Goal: Task Accomplishment & Management: Complete application form

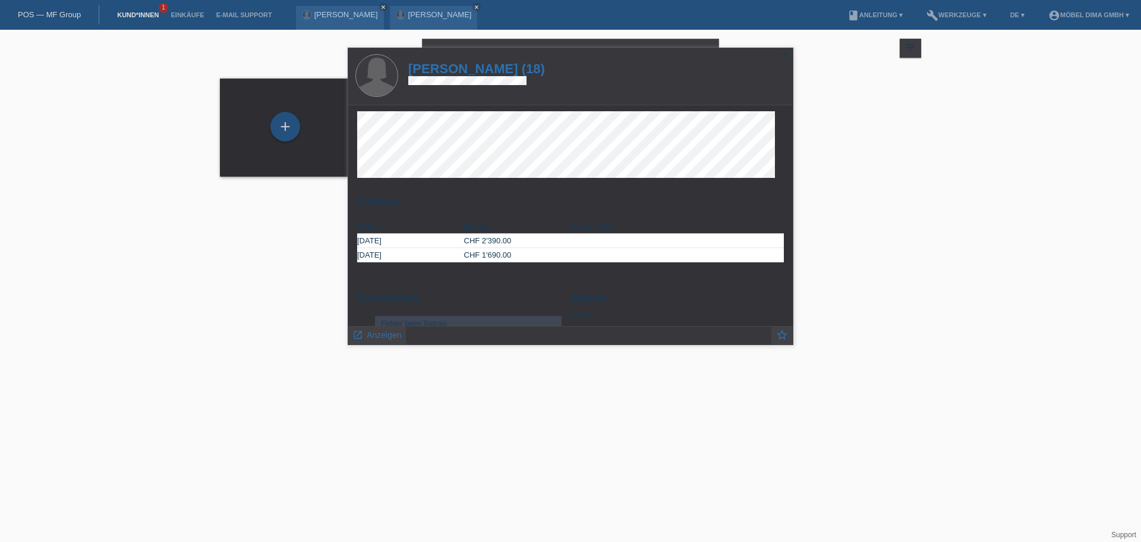
scroll to position [29, 0]
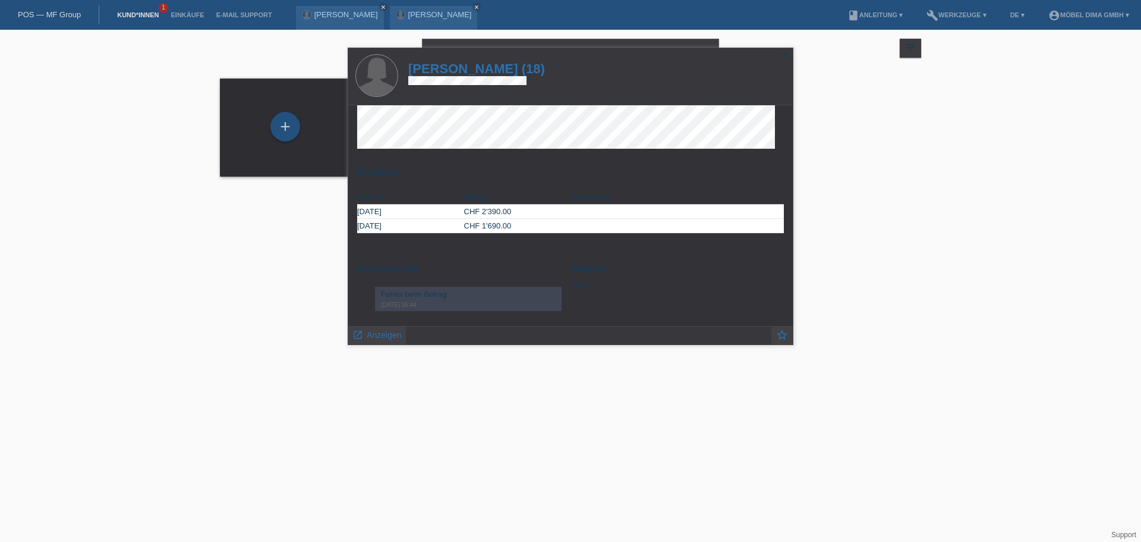
click at [111, 191] on html "POS — MF Group Kund*innen 1 Einkäufe E-Mail Support Elif Baydar close Esma Dedi…" at bounding box center [570, 95] width 1141 height 191
click at [788, 52] on icon "close" at bounding box center [785, 56] width 10 height 10
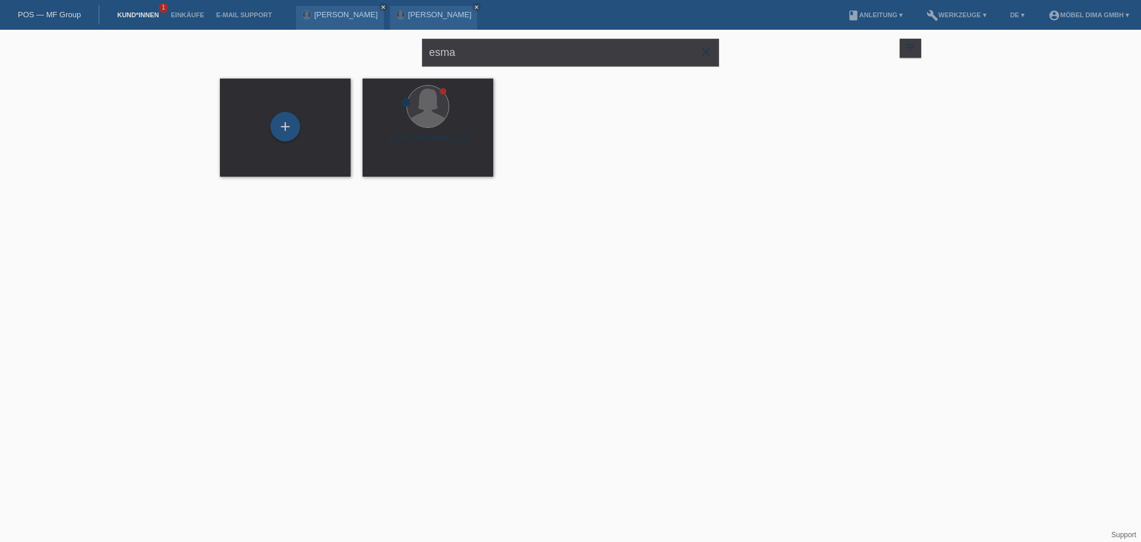
click at [149, 14] on link "Kund*innen" at bounding box center [138, 14] width 54 height 7
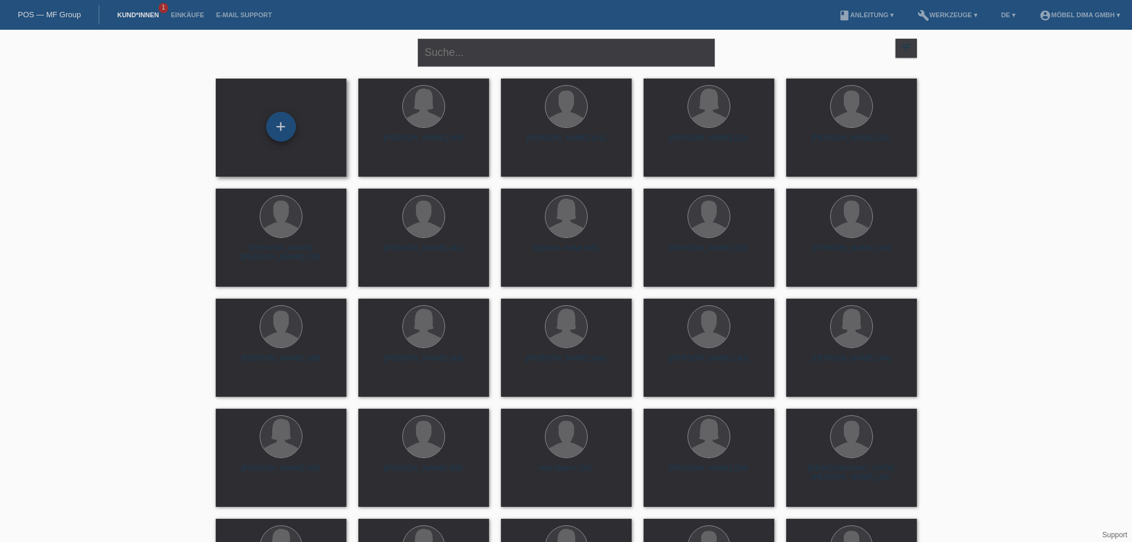
click at [277, 128] on div "+" at bounding box center [281, 127] width 30 height 30
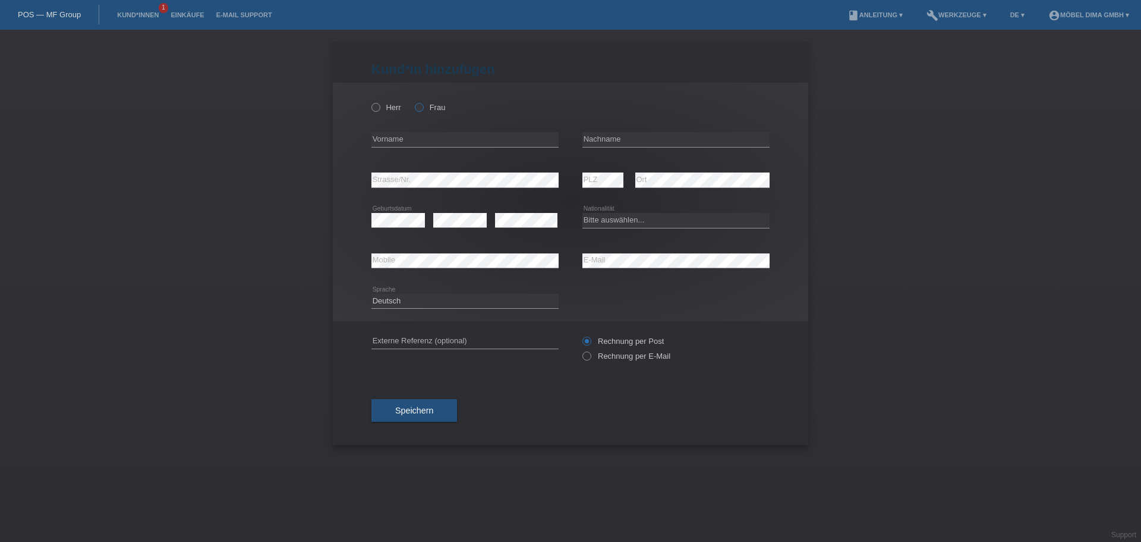
click at [413, 101] on icon at bounding box center [413, 101] width 0 height 0
click at [419, 108] on input "Frau" at bounding box center [419, 107] width 8 height 8
radio input "true"
click at [408, 144] on input "text" at bounding box center [465, 139] width 187 height 15
type input "Xhevahire"
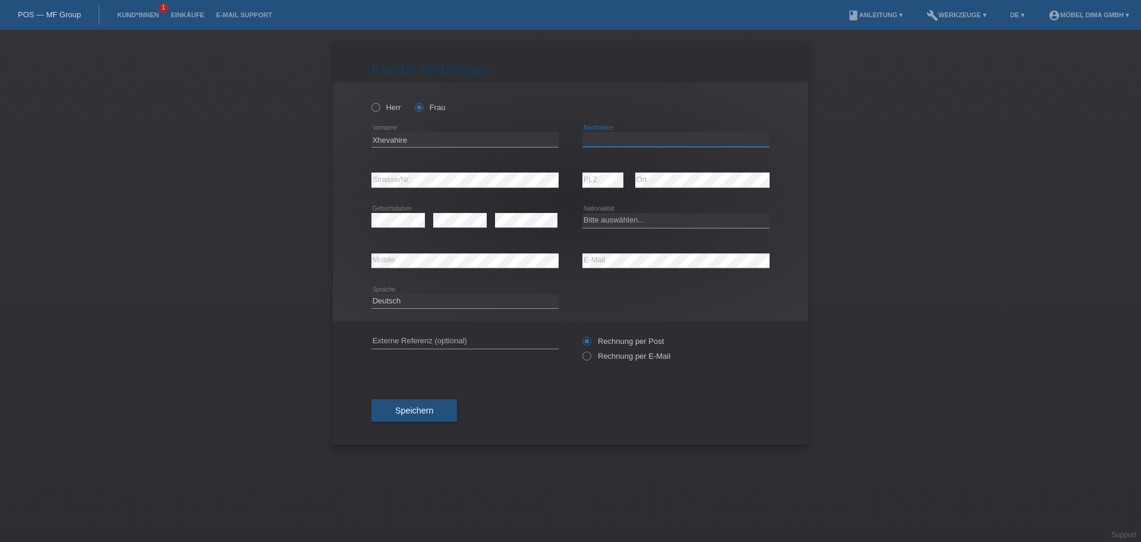
click at [615, 137] on input "text" at bounding box center [676, 139] width 187 height 15
type input "Shala"
click at [604, 222] on select "Bitte auswählen... Schweiz Deutschland Liechtenstein Österreich ------------ Af…" at bounding box center [676, 220] width 187 height 14
click at [647, 214] on select "Bitte auswählen... Schweiz Deutschland Liechtenstein Österreich ------------ Af…" at bounding box center [676, 220] width 187 height 14
click at [647, 217] on select "Bitte auswählen... Schweiz Deutschland Liechtenstein Österreich ------------ Af…" at bounding box center [676, 220] width 187 height 14
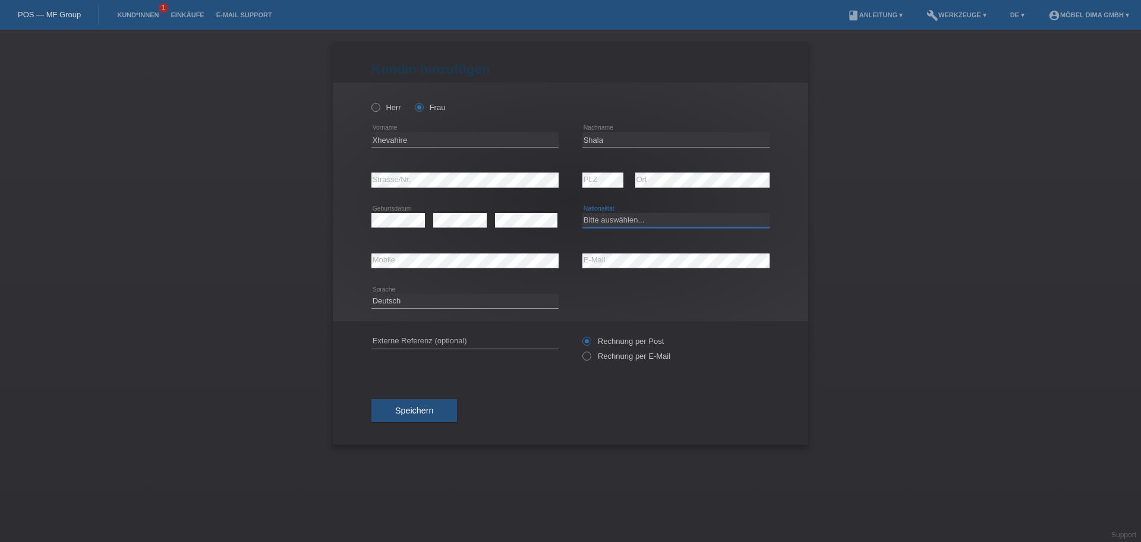
select select "XK"
click at [583, 213] on select "Bitte auswählen... Schweiz Deutschland Liechtenstein Österreich ------------ Af…" at bounding box center [676, 220] width 187 height 14
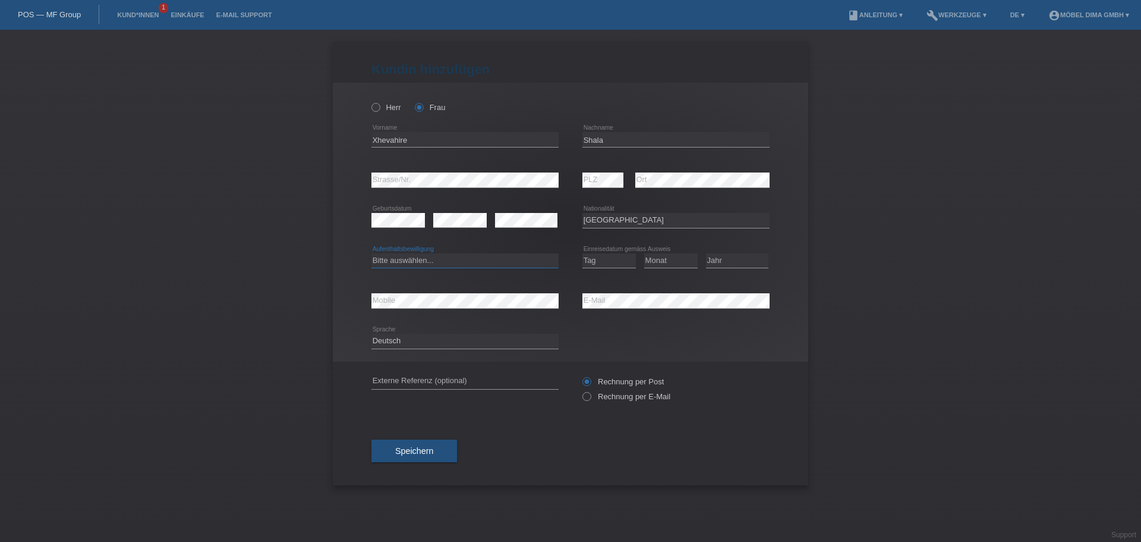
click at [479, 263] on select "Bitte auswählen... C B B - Flüchtlingsstatus Andere" at bounding box center [465, 260] width 187 height 14
select select "C"
click at [372, 253] on select "Bitte auswählen... C B B - Flüchtlingsstatus Andere" at bounding box center [465, 260] width 187 height 14
click at [624, 264] on select "Tag 01 02 03 04 05 06 07 08 09 10 11" at bounding box center [610, 260] width 54 height 14
select select "11"
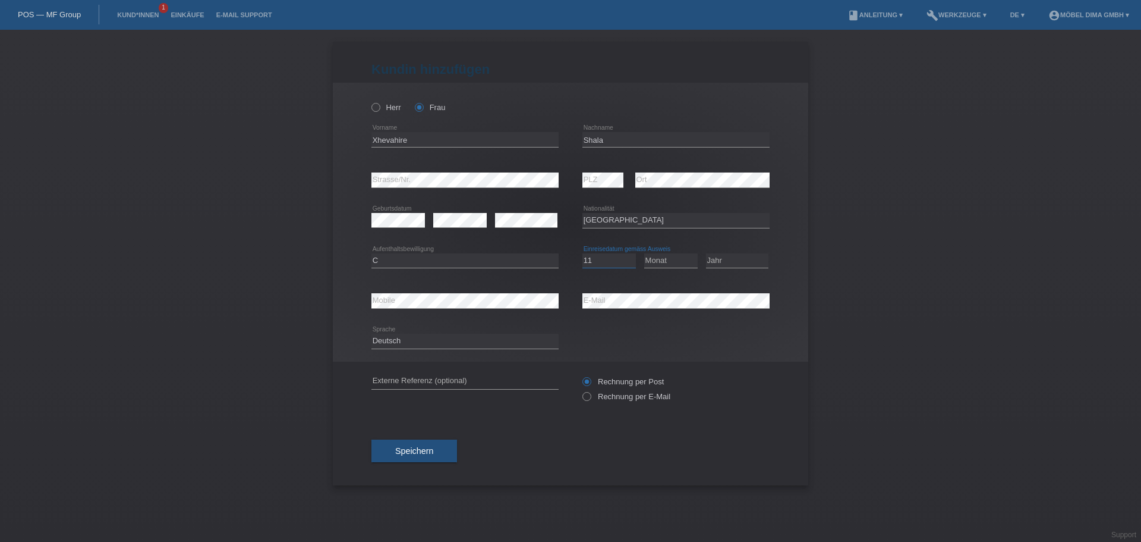
click at [583, 253] on select "Tag 01 02 03 04 05 06 07 08 09 10 11" at bounding box center [610, 260] width 54 height 14
click at [682, 260] on select "Monat 01 02 03 04 05 06 07 08 09 10 11" at bounding box center [671, 260] width 54 height 14
select select "12"
click at [644, 253] on select "Monat 01 02 03 04 05 06 07 08 09 10 11" at bounding box center [671, 260] width 54 height 14
click at [721, 261] on select "Jahr 2025 2024 2023 2022 2021 2020 2019 2018 2017 2016 2015 2014 2013 2012 2011…" at bounding box center [737, 260] width 62 height 14
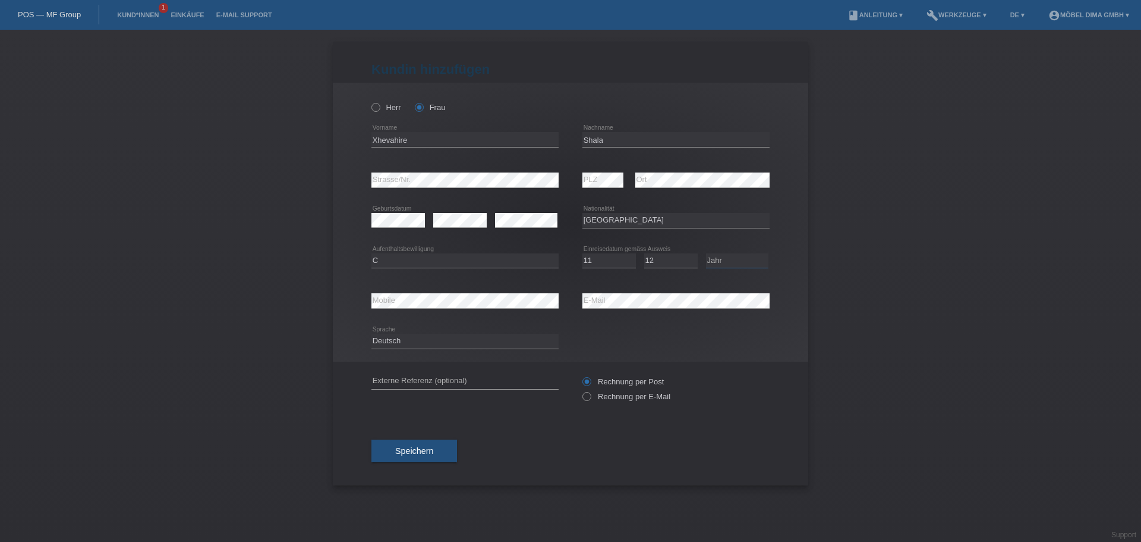
select select "2009"
click at [706, 253] on select "Jahr 2025 2024 2023 2022 2021 2020 2019 2018 2017 2016 2015 2014 2013 2012 2011…" at bounding box center [737, 260] width 62 height 14
click at [422, 451] on span "Speichern" at bounding box center [414, 451] width 38 height 10
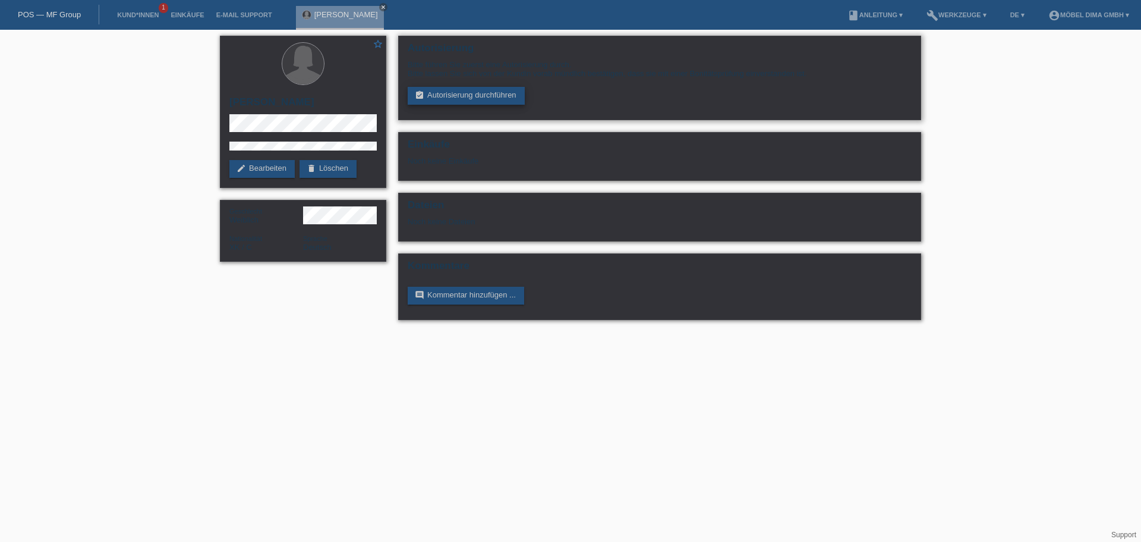
click at [460, 97] on link "assignment_turned_in Autorisierung durchführen" at bounding box center [466, 96] width 117 height 18
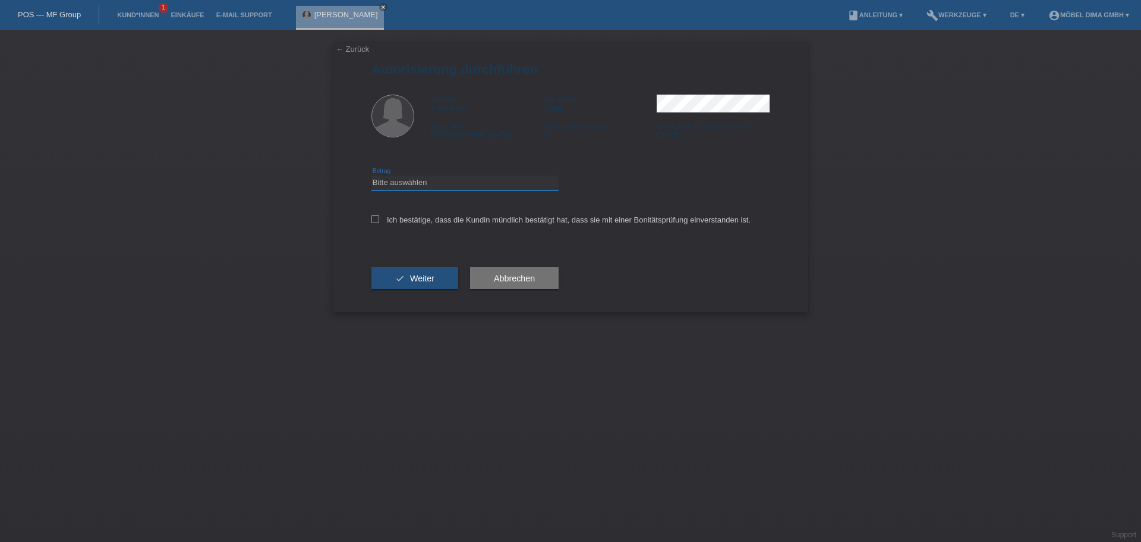
click at [476, 186] on select "Bitte auswählen CHF 1.00 - CHF 499.00 CHF 500.00 - CHF 1'999.00 CHF 2'000.00 - …" at bounding box center [465, 182] width 187 height 14
select select "2"
click at [372, 175] on select "Bitte auswählen CHF 1.00 - CHF 499.00 CHF 500.00 - CHF 1'999.00 CHF 2'000.00 - …" at bounding box center [465, 182] width 187 height 14
click at [375, 219] on icon at bounding box center [376, 219] width 8 height 8
click at [375, 219] on input "Ich bestätige, dass die Kundin mündlich bestätigt hat, dass sie mit einer Bonit…" at bounding box center [376, 219] width 8 height 8
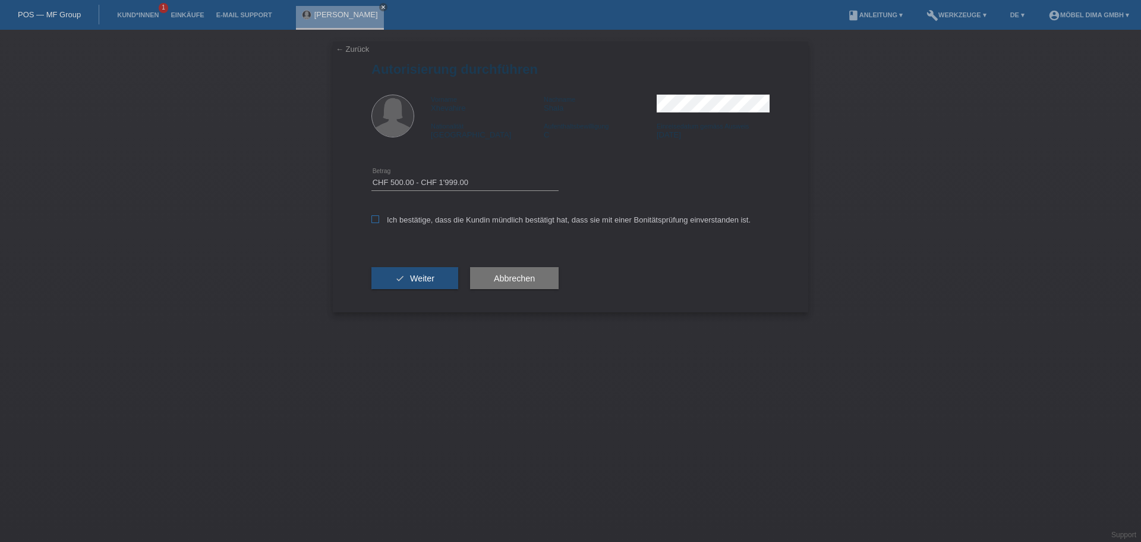
checkbox input "true"
click at [436, 274] on button "check Weiter" at bounding box center [415, 278] width 87 height 23
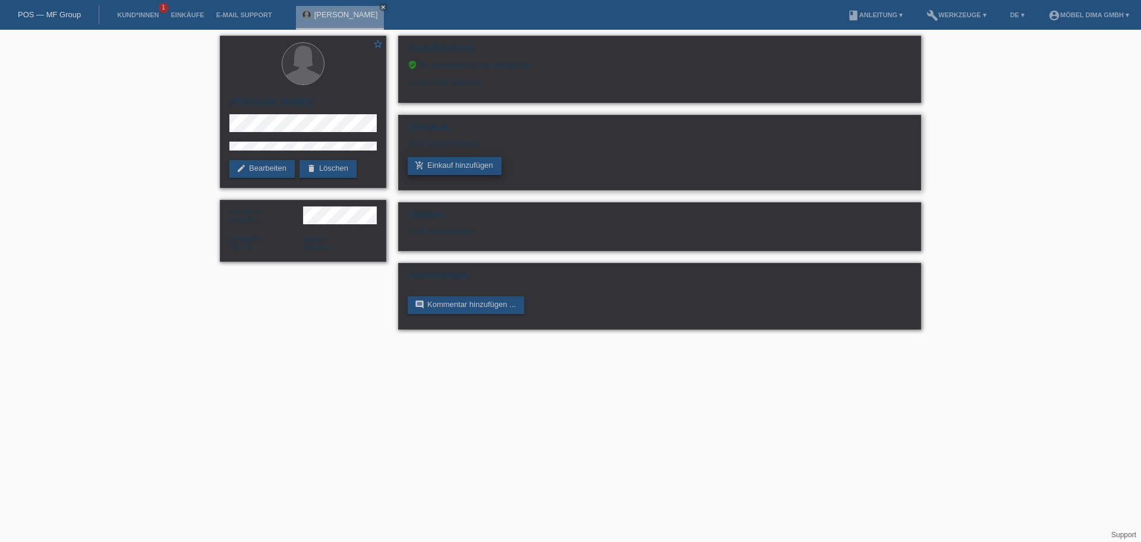
click at [470, 163] on link "add_shopping_cart Einkauf hinzufügen" at bounding box center [455, 166] width 94 height 18
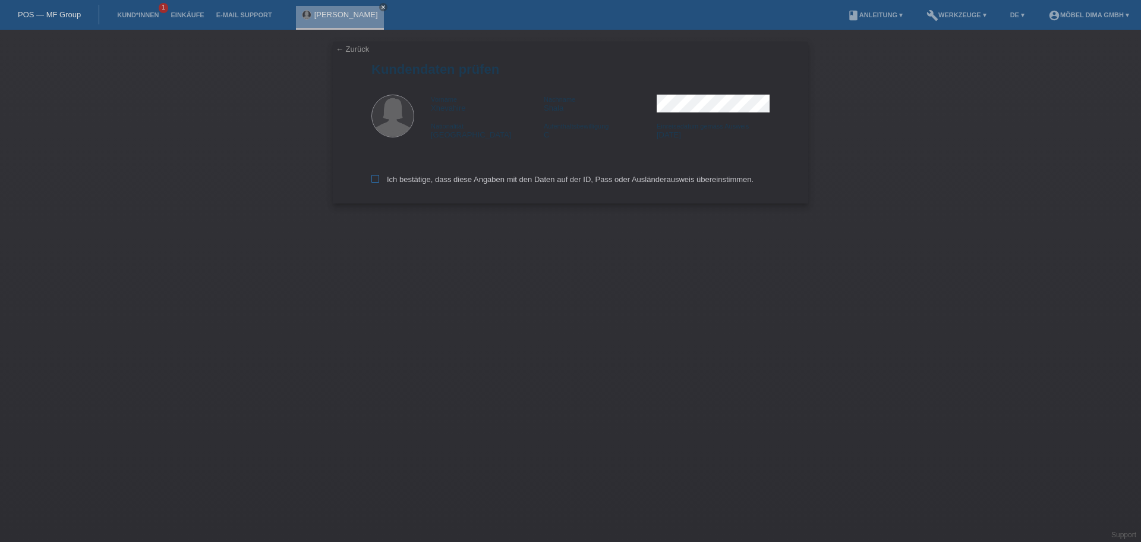
click at [375, 177] on icon at bounding box center [376, 179] width 8 height 8
click at [375, 177] on input "Ich bestätige, dass diese Angaben mit den Daten auf der ID, Pass oder Ausländer…" at bounding box center [376, 179] width 8 height 8
checkbox input "true"
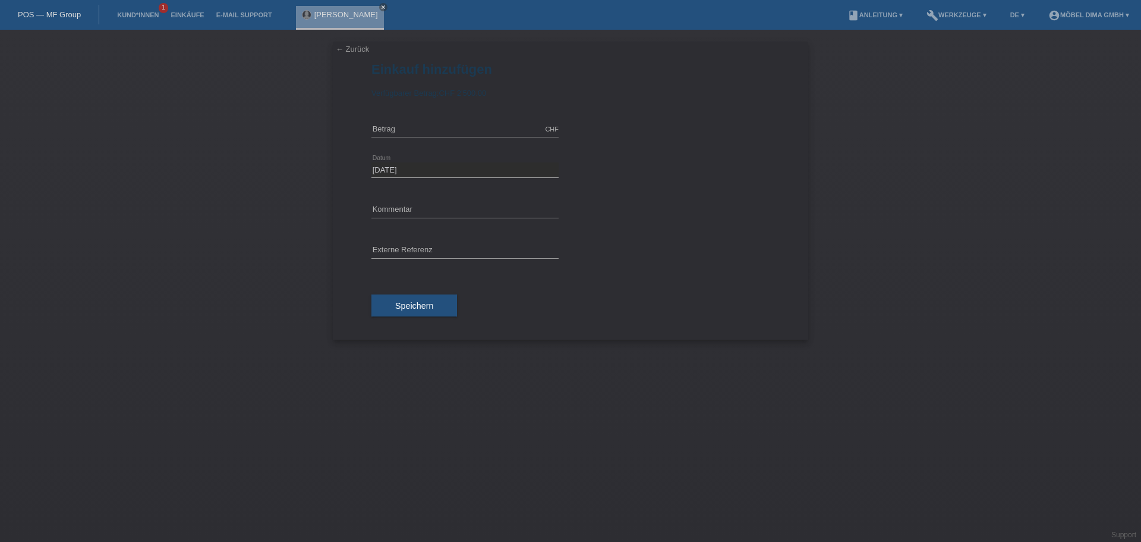
click at [439, 121] on div "CHF error [GEOGRAPHIC_DATA]" at bounding box center [465, 129] width 187 height 40
click at [439, 128] on input "text" at bounding box center [465, 129] width 187 height 15
type input "1180.00"
click at [408, 298] on button "Speichern" at bounding box center [415, 305] width 86 height 23
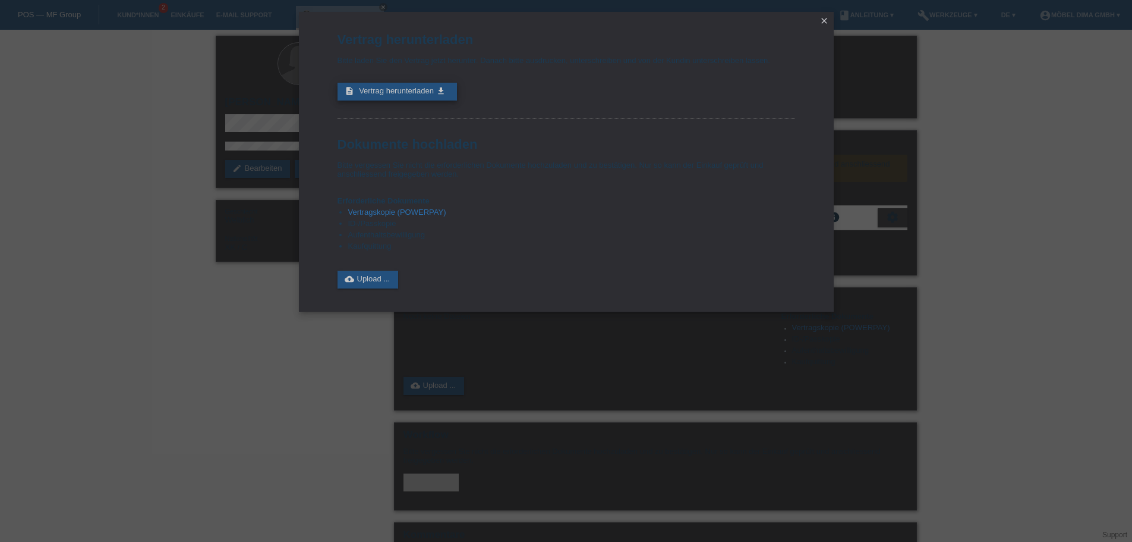
click at [407, 86] on link "description Vertrag herunterladen get_app" at bounding box center [397, 92] width 119 height 18
